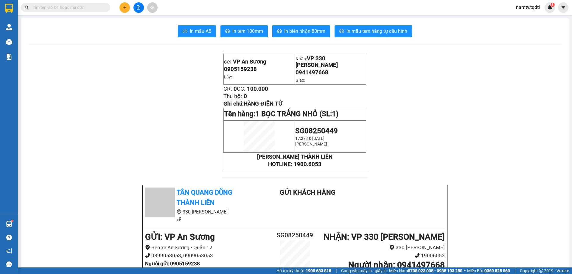
click at [119, 10] on div at bounding box center [138, 7] width 45 height 10
click at [122, 8] on button at bounding box center [125, 7] width 10 height 10
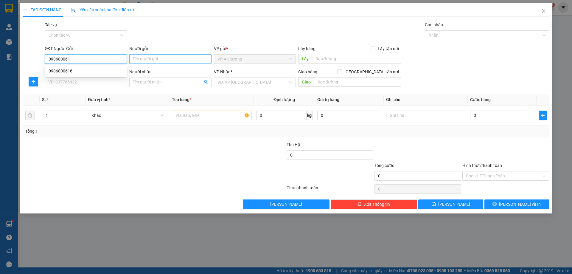
type input "0986800616"
click at [57, 68] on div "0986800616" at bounding box center [86, 71] width 75 height 7
type input "0979515683"
type input "BX MỸ ĐÌNH [GEOGRAPHIC_DATA]"
type input "400.000"
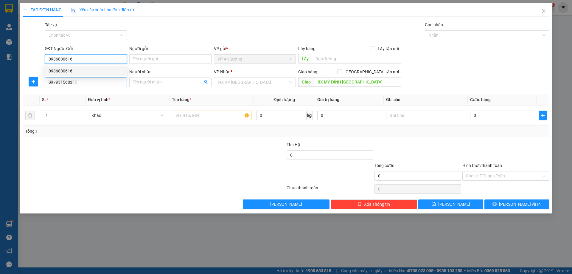
type input "400.000"
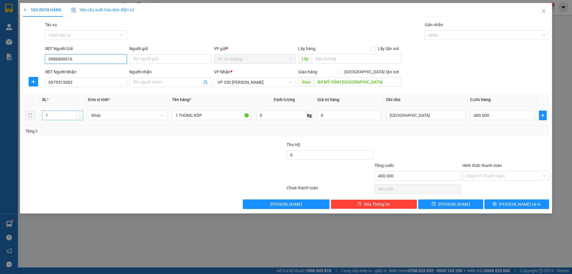
type input "0986800616"
click at [65, 116] on input "1" at bounding box center [62, 115] width 41 height 9
type input "2"
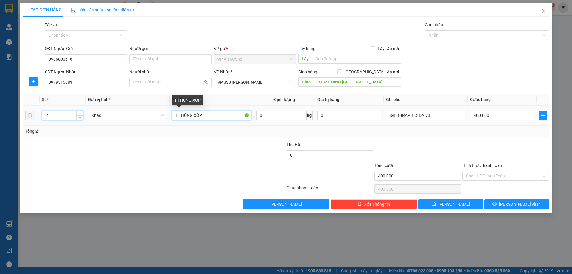
click at [203, 115] on input "1 THÙNG XỐP" at bounding box center [211, 116] width 79 height 10
type input "1 THÙNG XỐP TO 1 XỐP NHỎ"
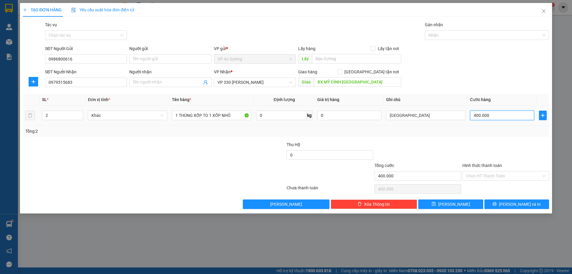
click at [498, 114] on input "400.000" at bounding box center [502, 116] width 64 height 10
type input "0"
type input "6"
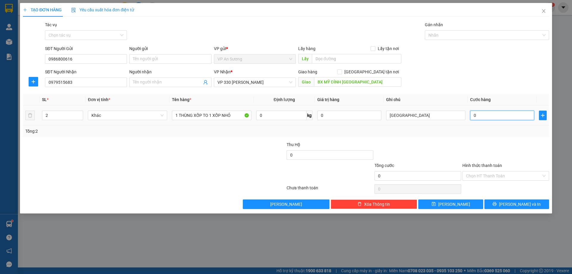
type input "6"
type input "06"
type input "60"
type input "060"
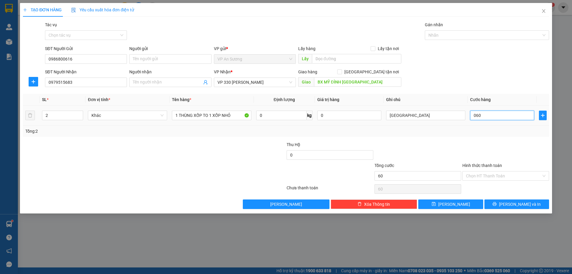
type input "600"
type input "0.600"
type input "600.000"
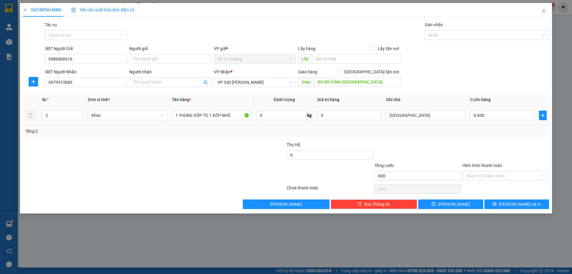
type input "600.000"
drag, startPoint x: 482, startPoint y: 140, endPoint x: 481, endPoint y: 137, distance: 3.6
click at [481, 140] on div "Transit Pickup Surcharge Ids Transit Deliver Surcharge Ids Transit Deliver Surc…" at bounding box center [286, 115] width 526 height 188
drag, startPoint x: 512, startPoint y: 180, endPoint x: 510, endPoint y: 174, distance: 6.7
click at [511, 176] on div "Chọn HT Thanh Toán" at bounding box center [506, 176] width 87 height 10
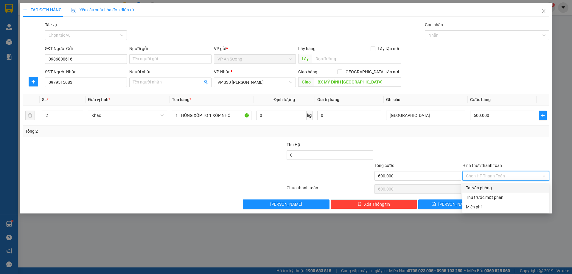
drag, startPoint x: 510, startPoint y: 174, endPoint x: 505, endPoint y: 182, distance: 10.1
click at [510, 174] on input "Hình thức thanh toán" at bounding box center [503, 175] width 75 height 9
click at [493, 187] on div "Tại văn phòng" at bounding box center [506, 188] width 80 height 7
type input "0"
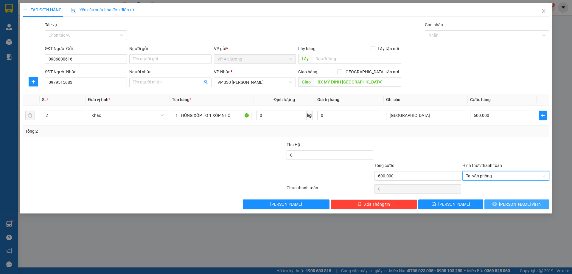
click at [497, 203] on icon "printer" at bounding box center [495, 204] width 4 height 4
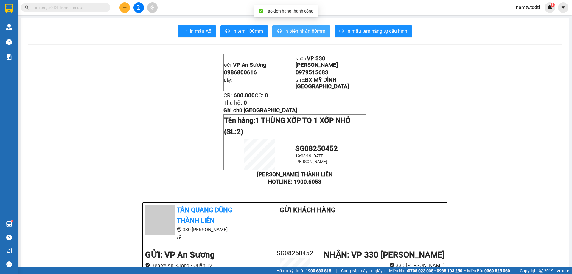
click at [314, 36] on button "In biên nhận 80mm" at bounding box center [301, 31] width 58 height 12
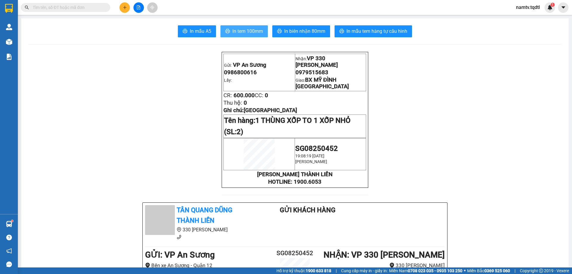
click at [252, 32] on span "In tem 100mm" at bounding box center [248, 30] width 31 height 7
